Goal: Information Seeking & Learning: Learn about a topic

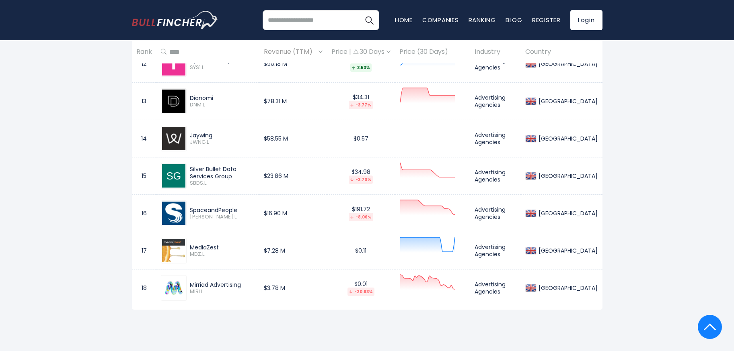
scroll to position [865, 0]
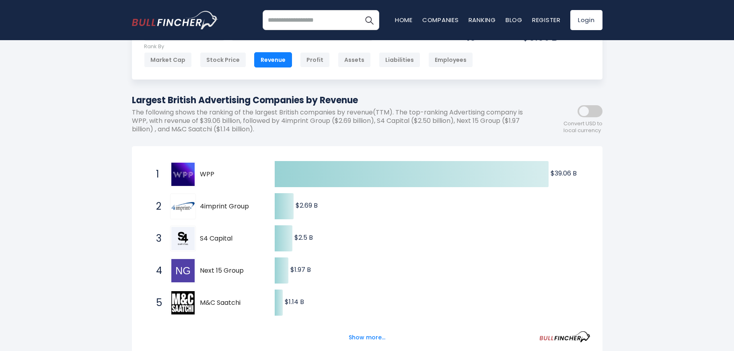
scroll to position [96, 0]
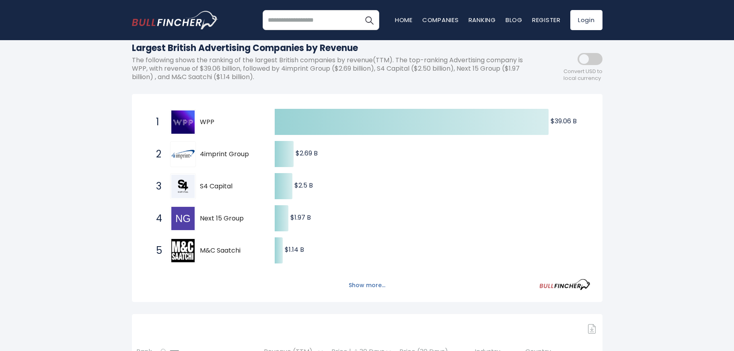
click at [359, 289] on button "Show more..." at bounding box center [367, 285] width 46 height 13
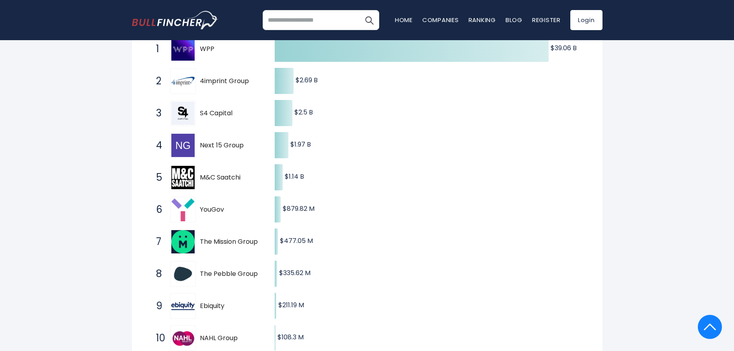
scroll to position [0, 0]
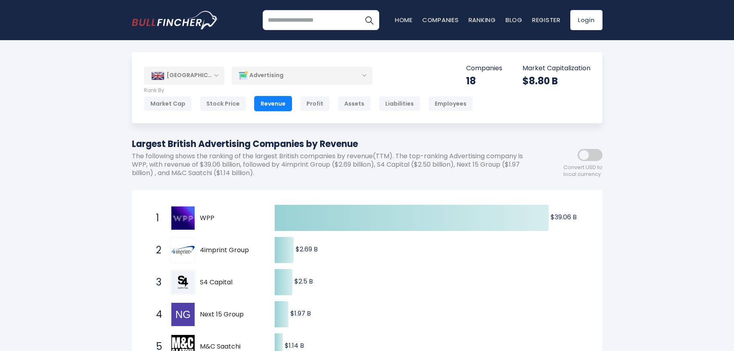
click at [215, 75] on div "[GEOGRAPHIC_DATA]" at bounding box center [184, 76] width 80 height 18
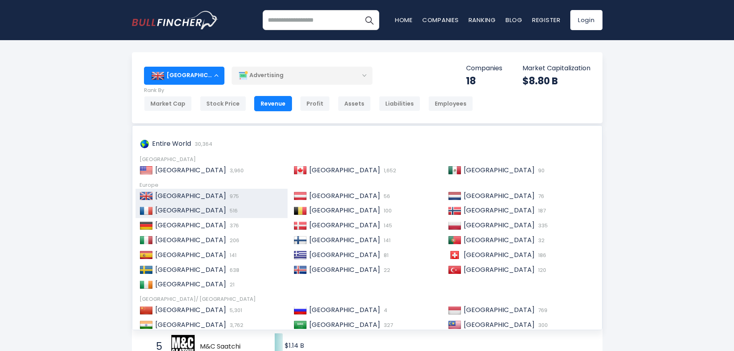
click at [158, 212] on span "[GEOGRAPHIC_DATA]" at bounding box center [190, 210] width 71 height 9
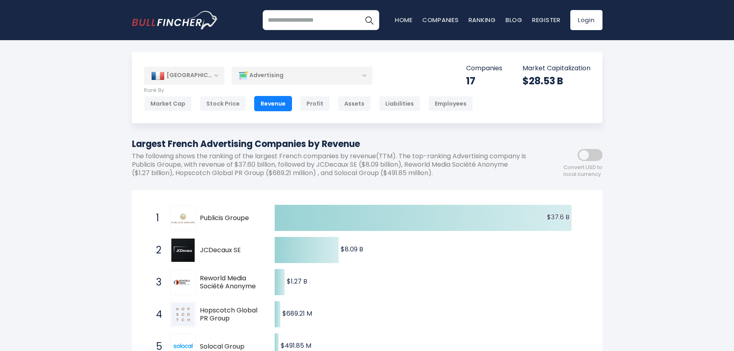
click at [365, 73] on div "Advertising" at bounding box center [302, 75] width 141 height 18
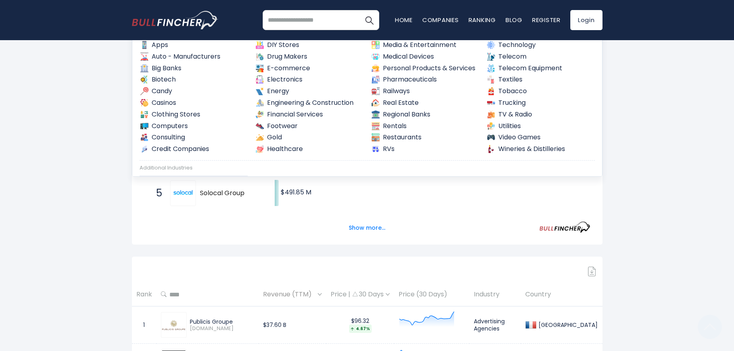
scroll to position [176, 0]
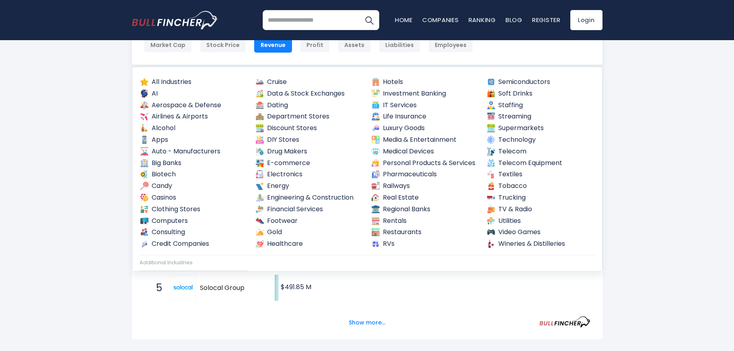
scroll to position [58, 0]
click at [408, 144] on link "Media & Entertainment" at bounding box center [425, 141] width 109 height 10
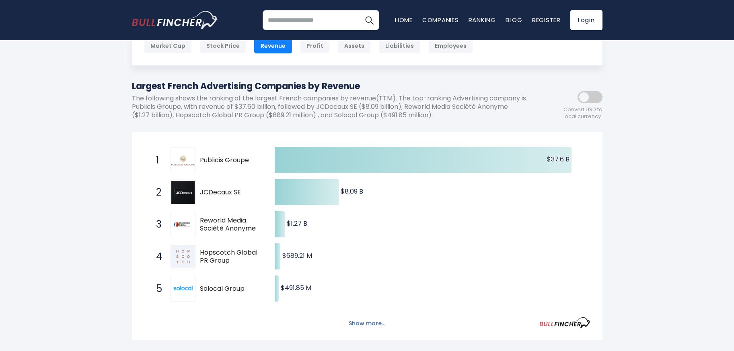
click at [371, 320] on button "Show more..." at bounding box center [367, 323] width 46 height 13
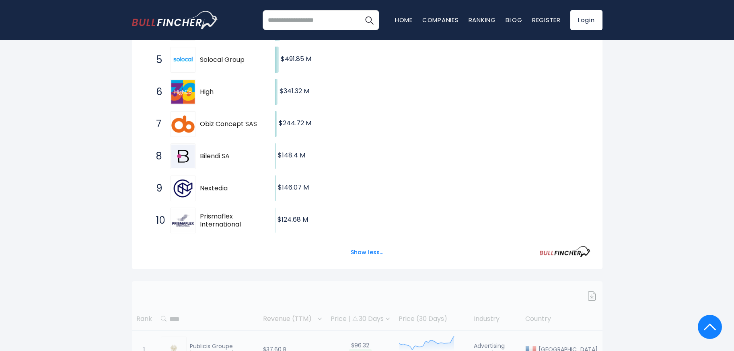
scroll to position [0, 0]
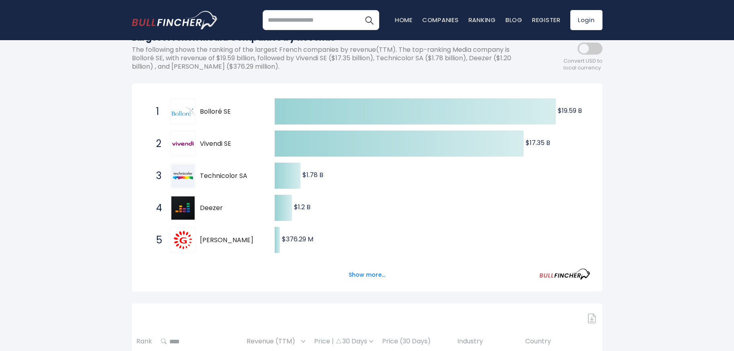
scroll to position [115, 0]
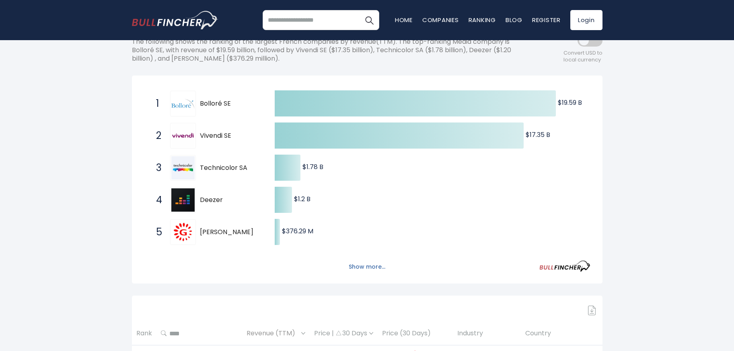
click at [370, 270] on button "Show more..." at bounding box center [367, 267] width 46 height 13
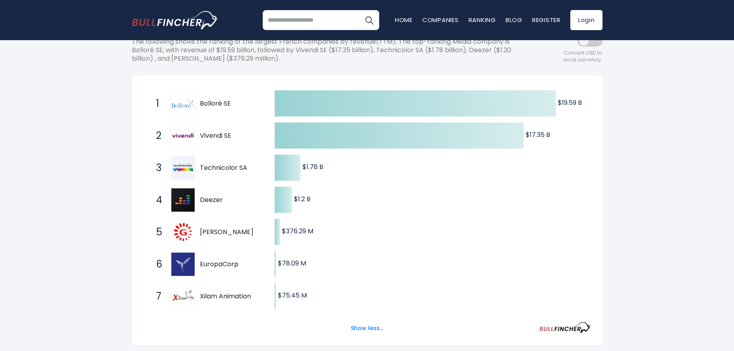
click at [65, 120] on div "[GEOGRAPHIC_DATA] Entire World 30,364 [GEOGRAPHIC_DATA] 3,960" at bounding box center [367, 325] width 734 height 774
